Goal: Transaction & Acquisition: Purchase product/service

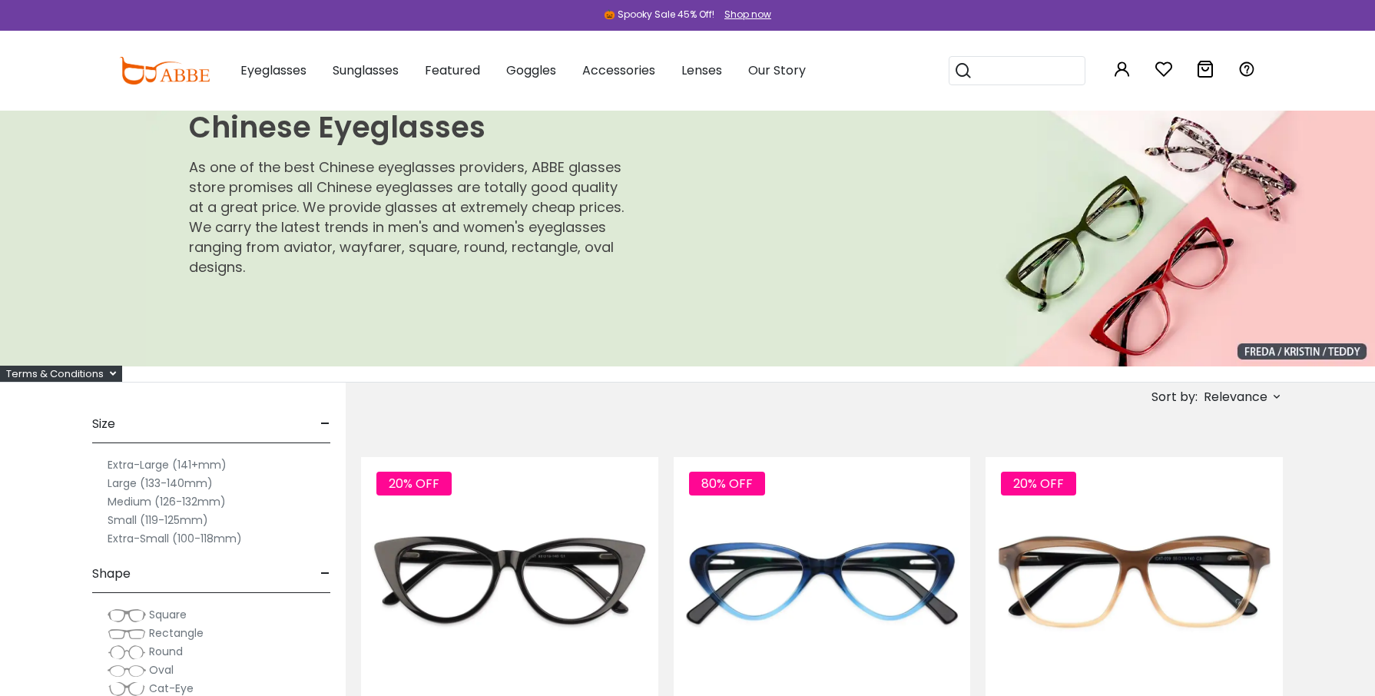
click at [135, 463] on label "Extra-Large (141+mm)" at bounding box center [167, 464] width 119 height 18
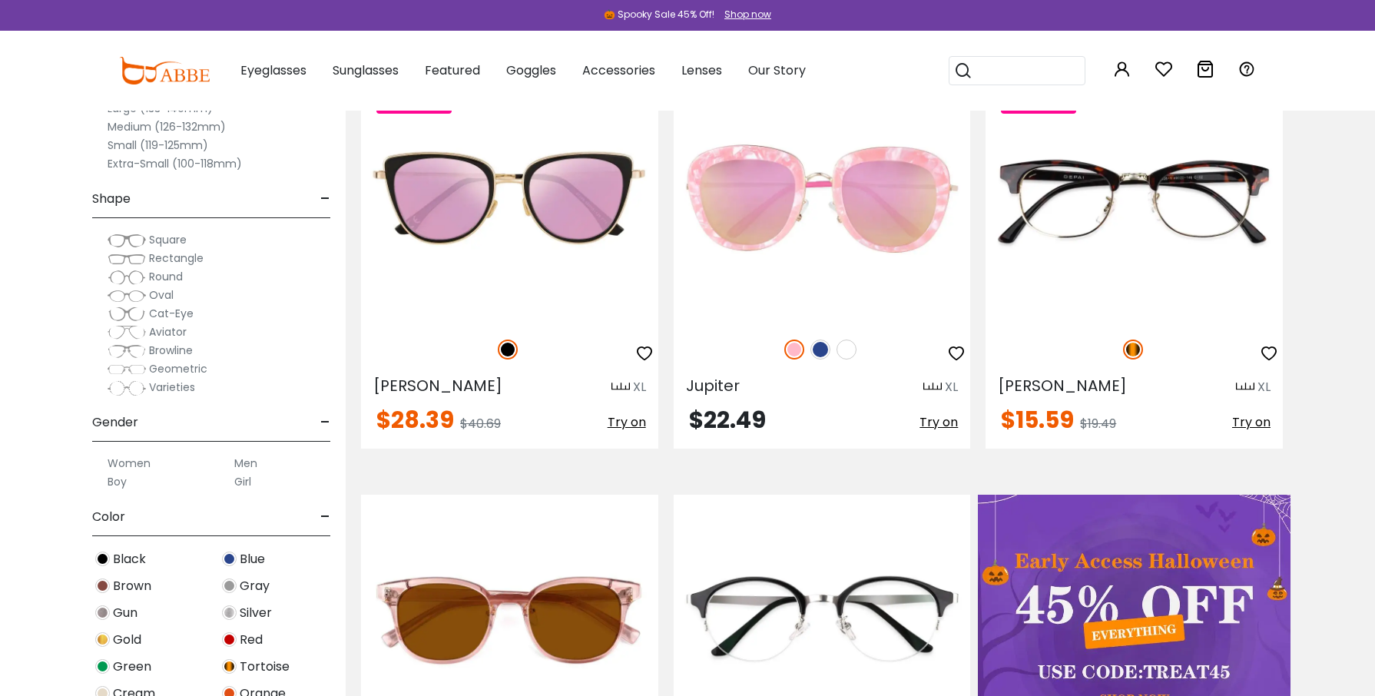
scroll to position [461, 0]
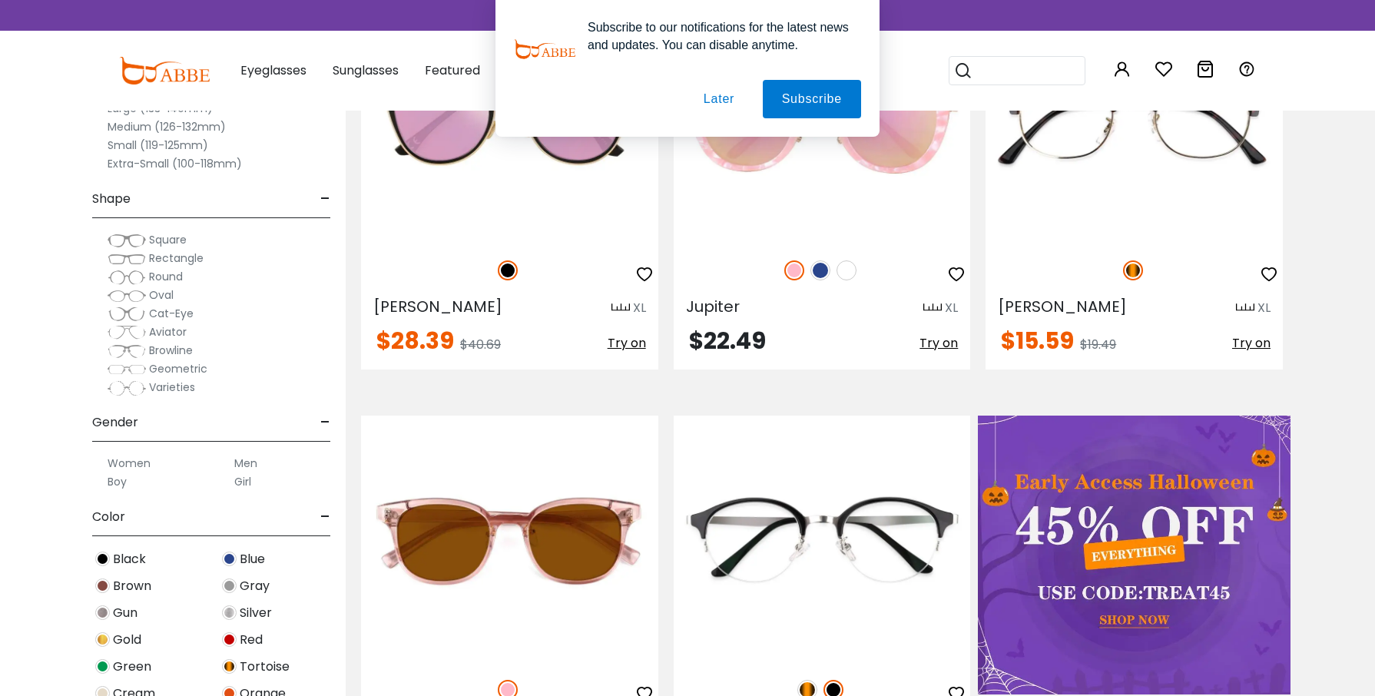
click at [250, 461] on label "Men" at bounding box center [245, 463] width 23 height 18
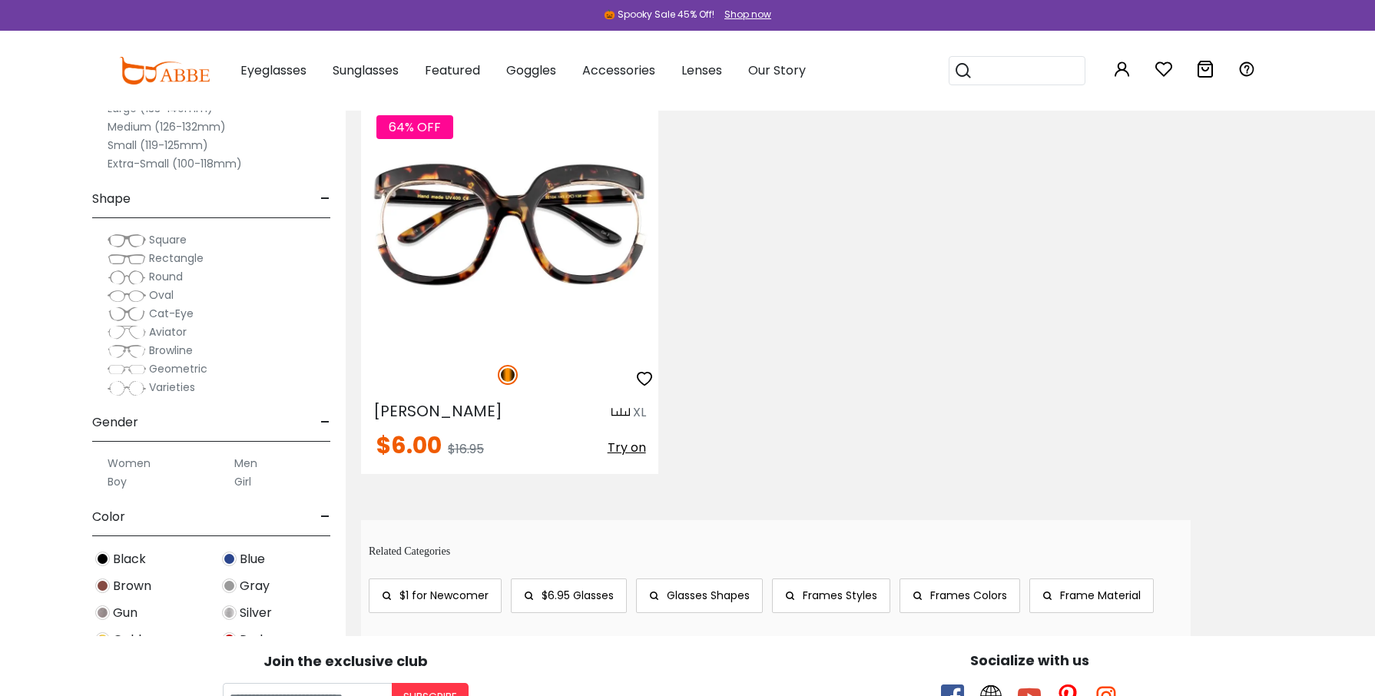
scroll to position [1229, 0]
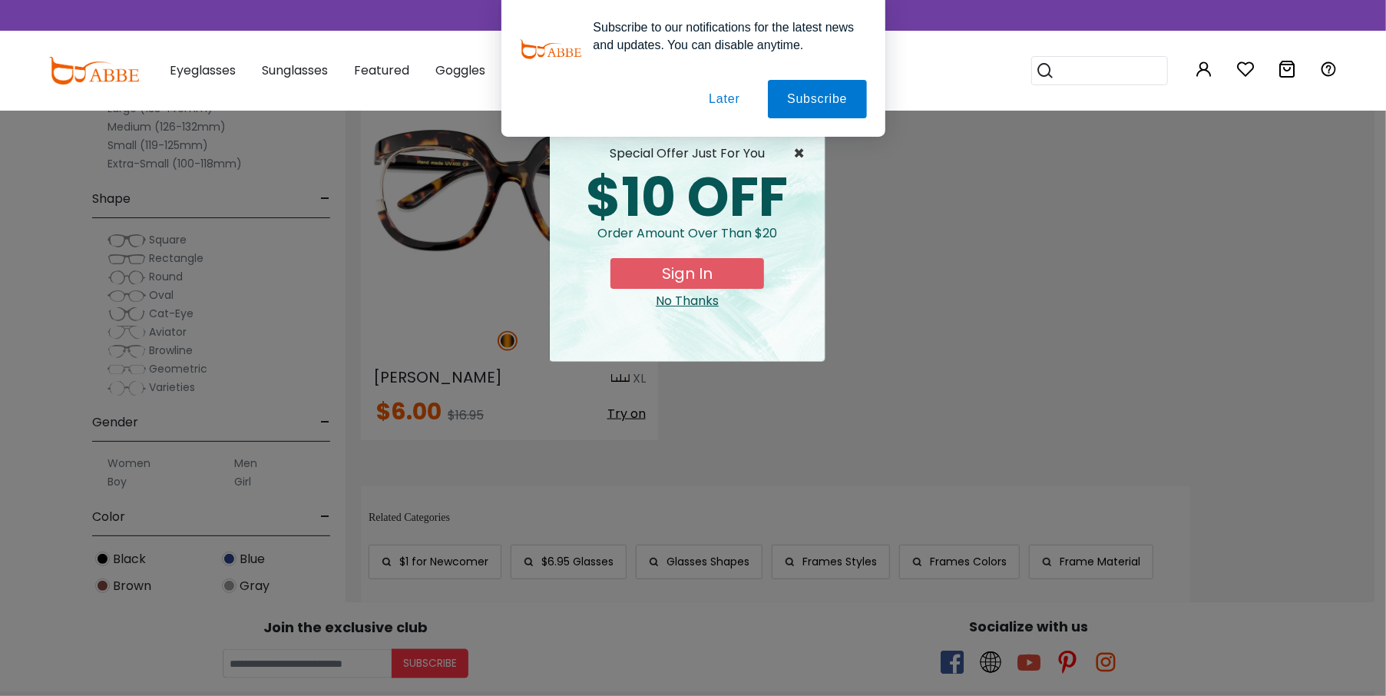
click at [800, 147] on span "×" at bounding box center [802, 153] width 19 height 18
